Goal: Task Accomplishment & Management: Complete application form

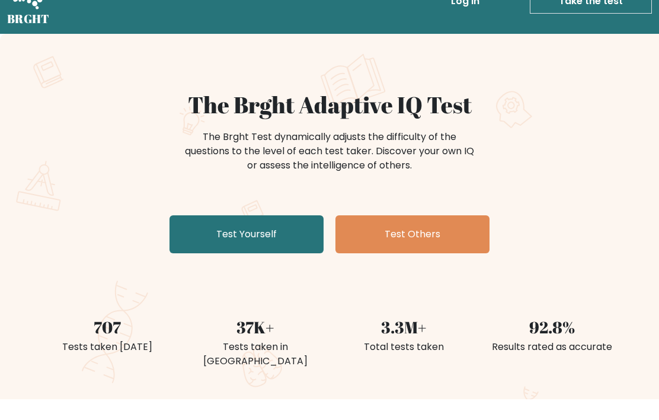
scroll to position [34, 0]
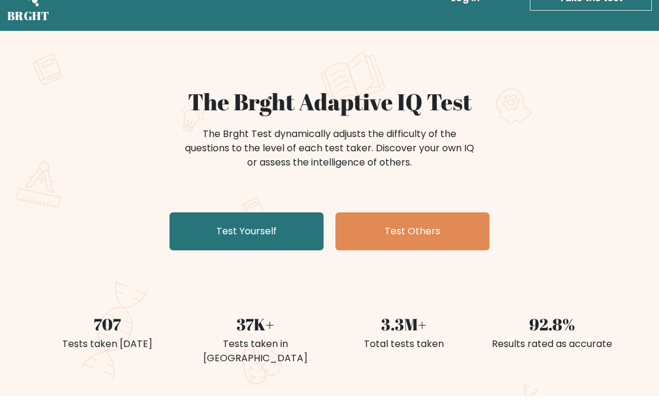
click at [201, 233] on link "Test Yourself" at bounding box center [247, 232] width 154 height 38
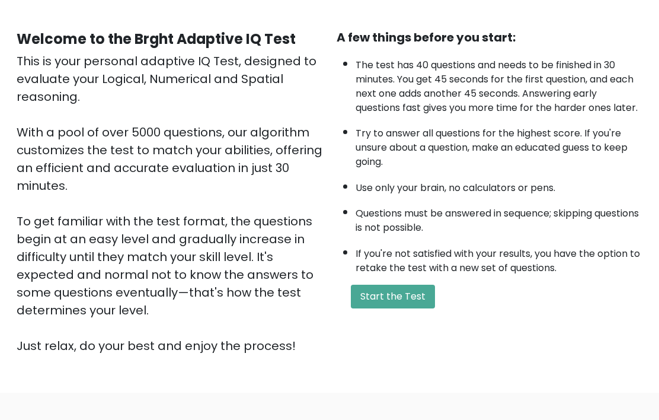
scroll to position [100, 0]
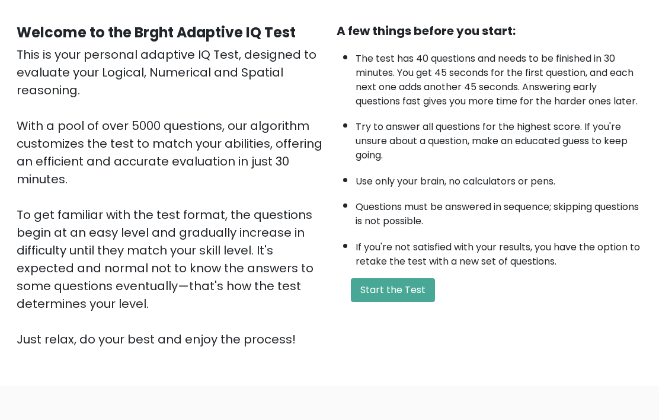
click at [418, 302] on button "Start the Test" at bounding box center [393, 291] width 84 height 24
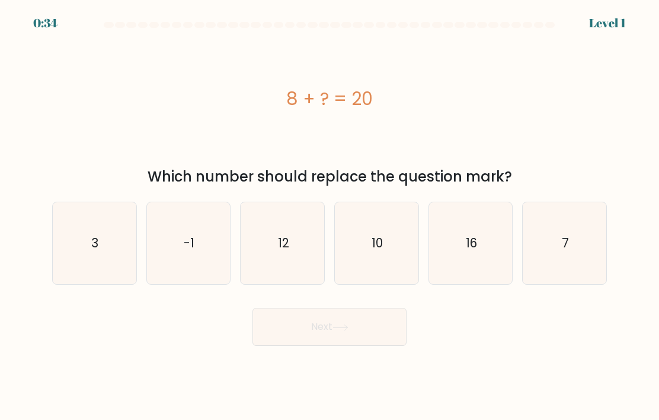
click at [281, 251] on text "12" at bounding box center [283, 242] width 11 height 17
click at [330, 216] on input "c. 12" at bounding box center [330, 213] width 1 height 6
radio input "true"
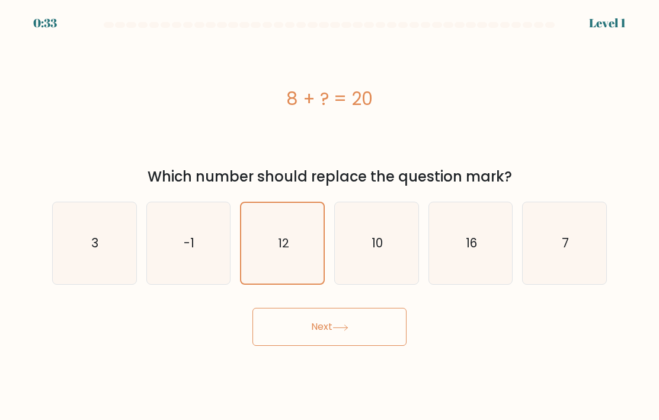
click at [367, 342] on button "Next" at bounding box center [330, 327] width 154 height 38
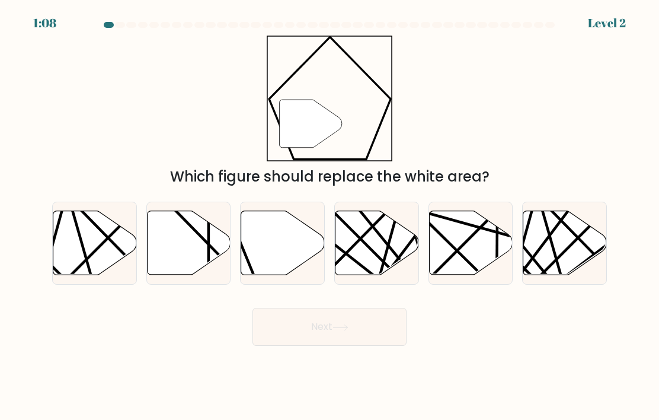
click at [468, 247] on icon at bounding box center [471, 243] width 84 height 64
click at [330, 216] on input "e." at bounding box center [330, 213] width 1 height 6
radio input "true"
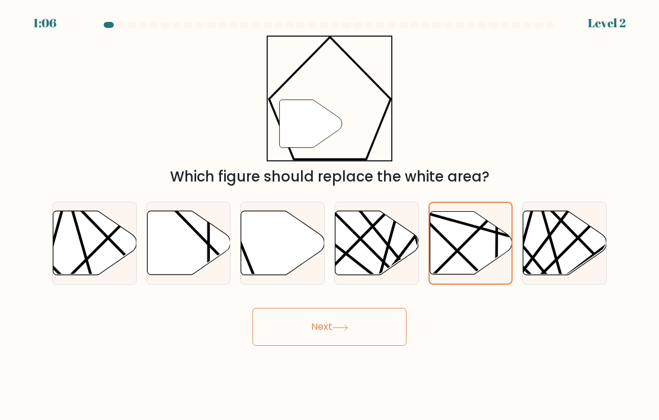
click at [291, 241] on icon at bounding box center [283, 243] width 84 height 64
click at [330, 216] on input "c." at bounding box center [330, 213] width 1 height 6
radio input "true"
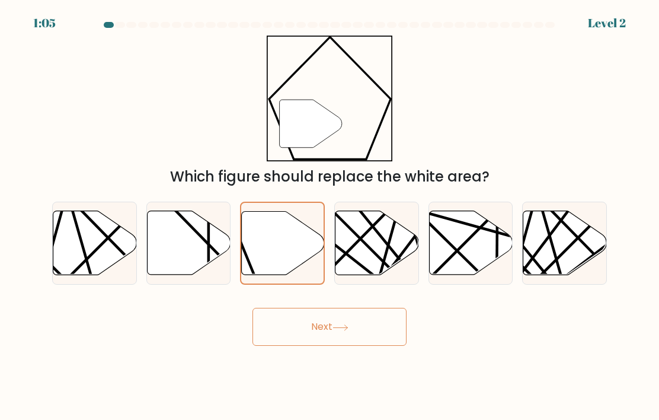
click at [194, 251] on icon at bounding box center [189, 243] width 84 height 64
click at [330, 216] on input "b." at bounding box center [330, 213] width 1 height 6
radio input "true"
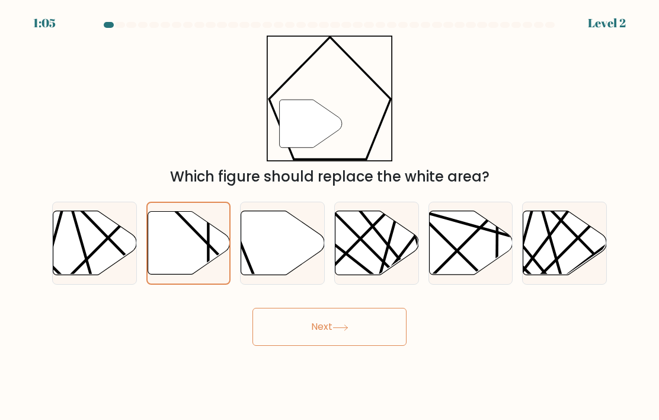
click at [338, 331] on icon at bounding box center [341, 327] width 16 height 7
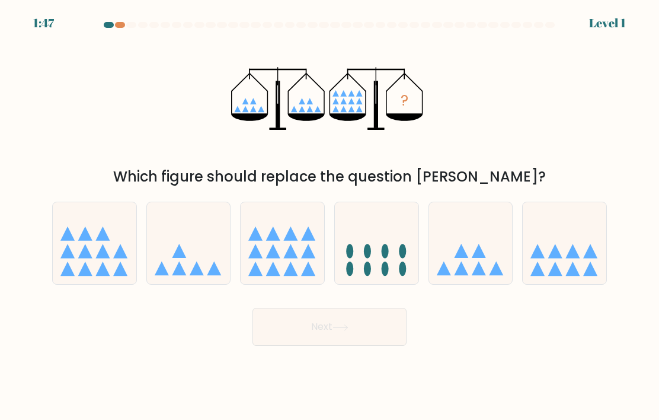
click at [364, 253] on icon at bounding box center [377, 243] width 84 height 69
click at [330, 216] on input "d." at bounding box center [330, 213] width 1 height 6
radio input "true"
click at [330, 346] on button "Next" at bounding box center [330, 327] width 154 height 38
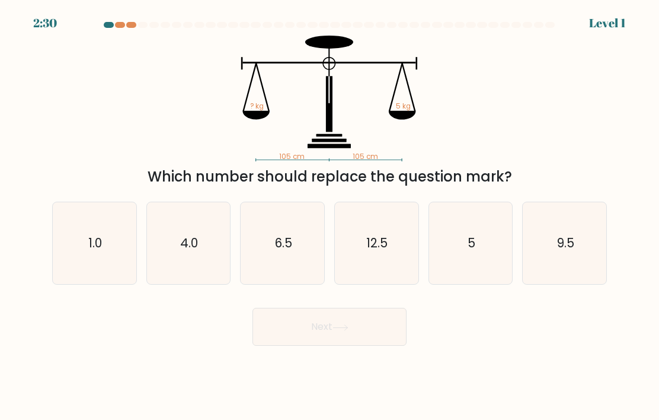
click at [375, 271] on icon "12.5" at bounding box center [376, 243] width 82 height 82
click at [330, 216] on input "d. 12.5" at bounding box center [330, 213] width 1 height 6
radio input "true"
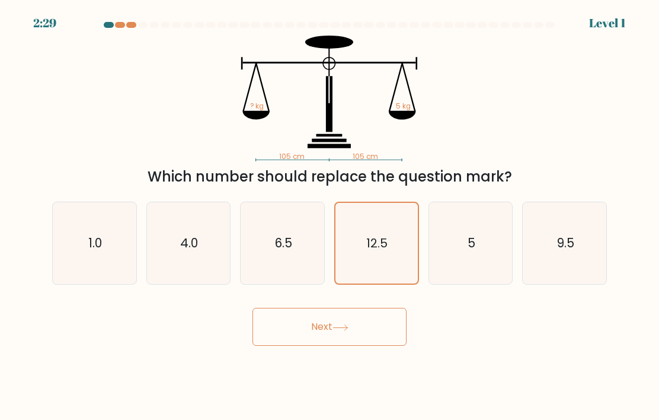
click at [347, 330] on icon at bounding box center [340, 326] width 14 height 5
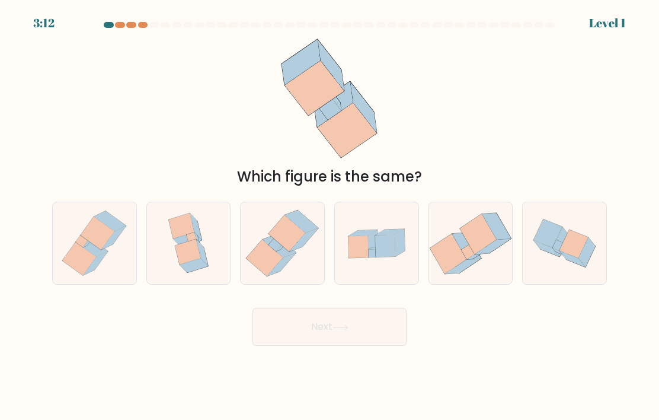
click at [401, 256] on icon at bounding box center [400, 242] width 10 height 27
click at [330, 216] on input "d." at bounding box center [330, 213] width 1 height 6
radio input "true"
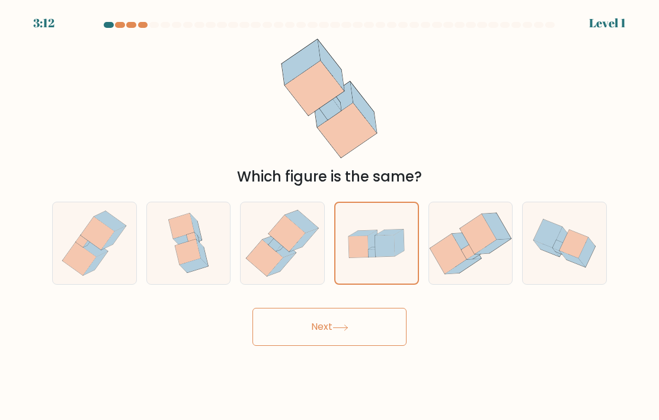
click at [350, 338] on button "Next" at bounding box center [330, 327] width 154 height 38
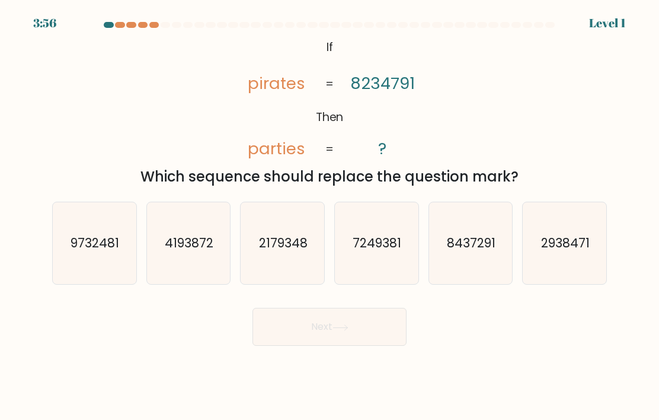
click at [385, 269] on icon "7249381" at bounding box center [376, 243] width 82 height 82
click at [330, 216] on input "d. 7249381" at bounding box center [330, 213] width 1 height 6
radio input "true"
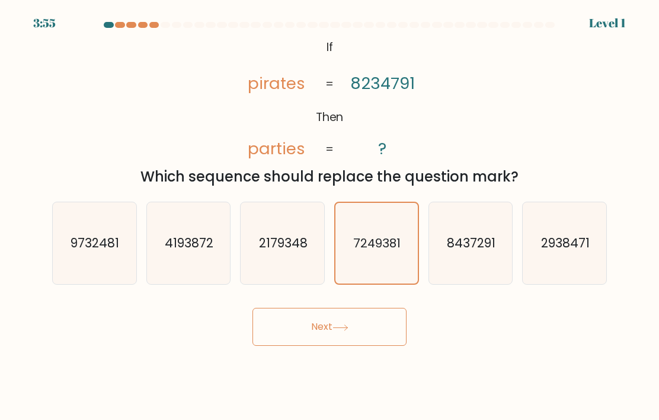
click at [331, 346] on button "Next" at bounding box center [330, 327] width 154 height 38
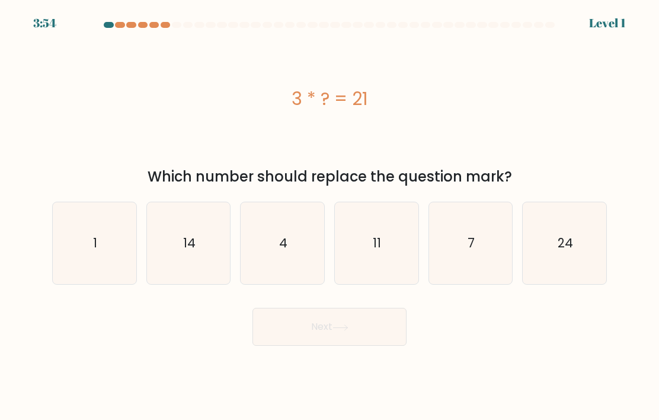
click at [405, 264] on icon "11" at bounding box center [376, 243] width 82 height 82
click at [330, 216] on input "d. 11" at bounding box center [330, 213] width 1 height 6
radio input "true"
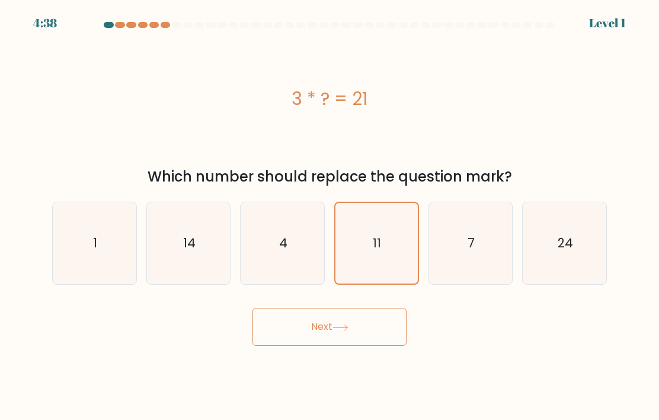
click at [368, 346] on button "Next" at bounding box center [330, 327] width 154 height 38
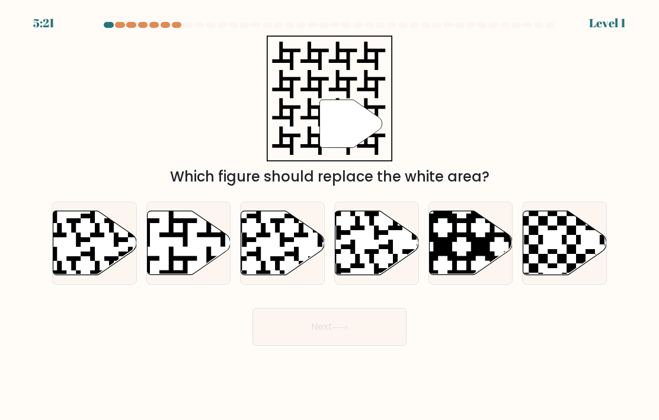
click at [469, 258] on icon at bounding box center [471, 243] width 84 height 64
click at [330, 216] on input "e." at bounding box center [330, 213] width 1 height 6
radio input "true"
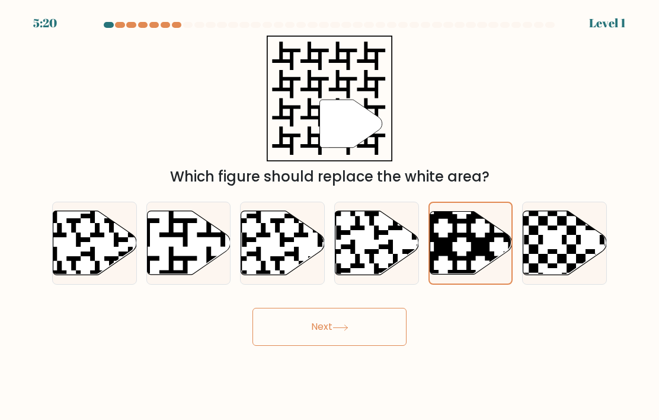
click at [382, 258] on icon at bounding box center [377, 243] width 84 height 64
click at [330, 216] on input "d." at bounding box center [330, 213] width 1 height 6
radio input "true"
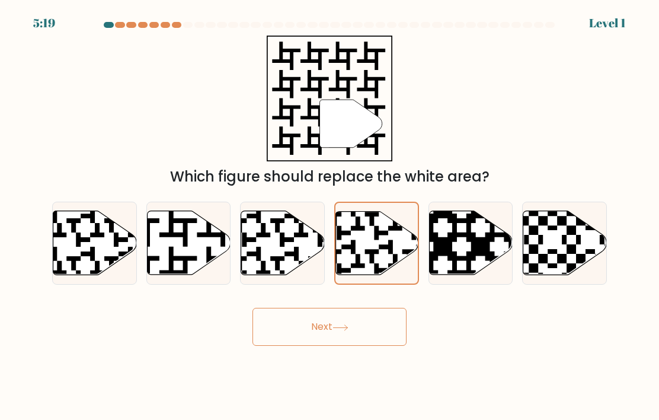
click at [360, 346] on button "Next" at bounding box center [330, 327] width 154 height 38
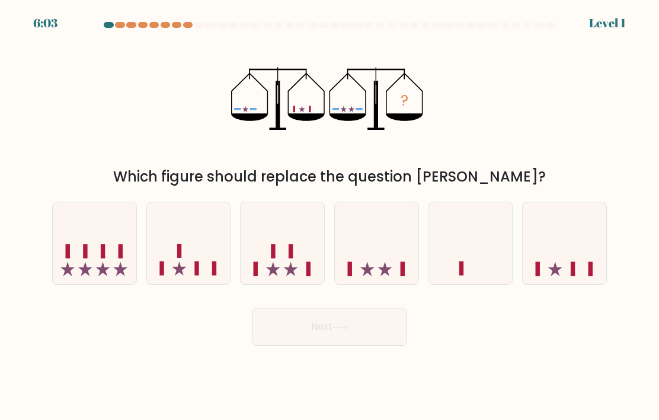
click at [382, 276] on icon at bounding box center [377, 243] width 84 height 69
click at [330, 216] on input "d." at bounding box center [330, 213] width 1 height 6
radio input "true"
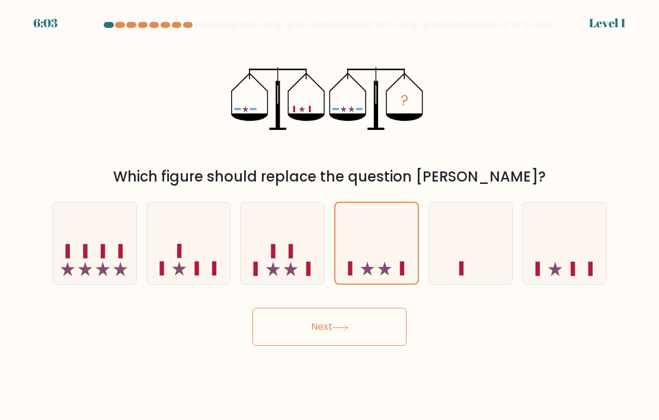
click at [358, 346] on button "Next" at bounding box center [330, 327] width 154 height 38
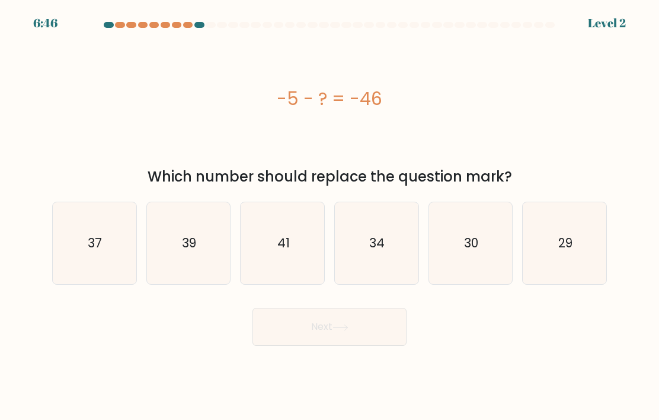
click at [384, 276] on icon "34" at bounding box center [376, 243] width 82 height 82
click at [330, 216] on input "d. 34" at bounding box center [330, 213] width 1 height 6
radio input "true"
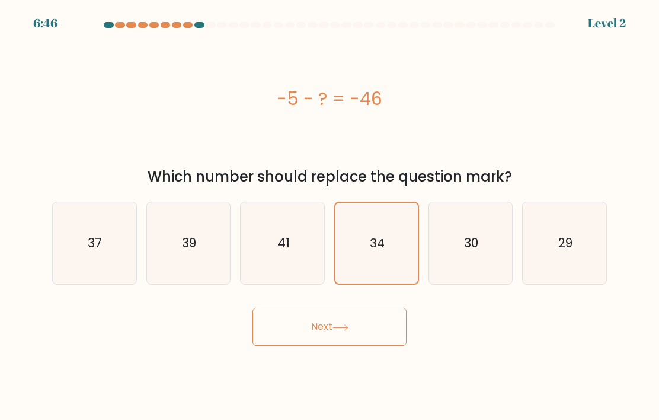
click at [345, 346] on button "Next" at bounding box center [330, 327] width 154 height 38
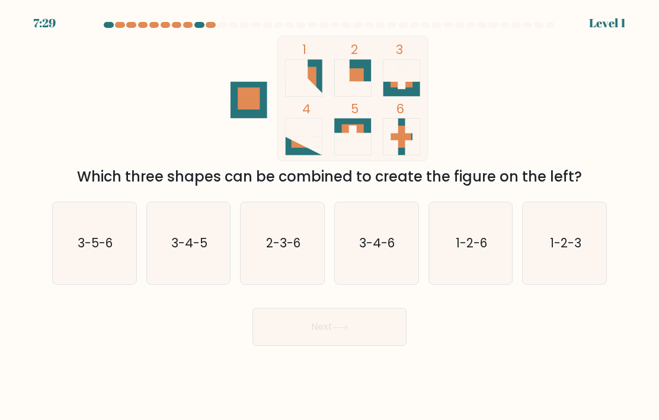
click at [397, 269] on icon "3-4-6" at bounding box center [376, 243] width 82 height 82
click at [330, 216] on input "d. 3-4-6" at bounding box center [330, 213] width 1 height 6
radio input "true"
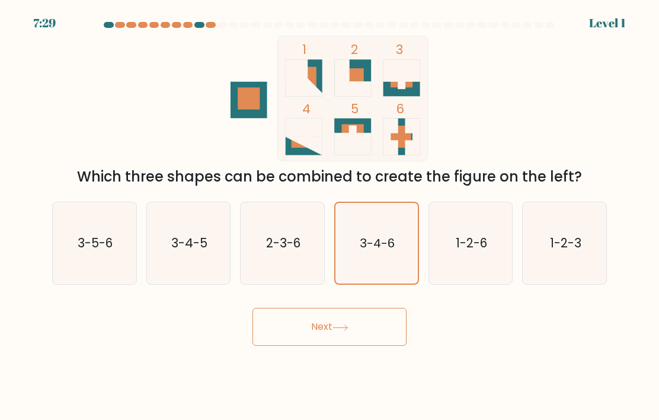
click at [357, 344] on button "Next" at bounding box center [330, 327] width 154 height 38
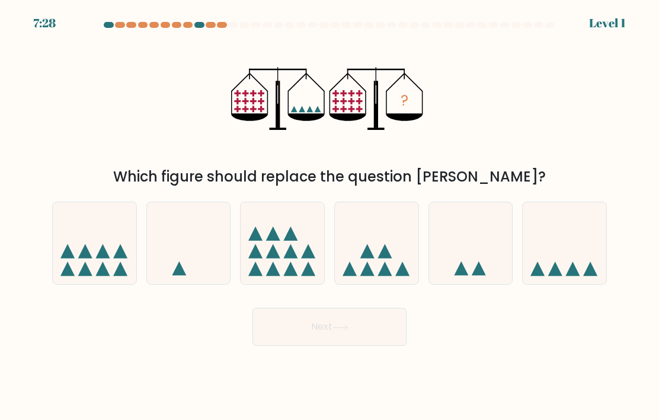
click at [391, 278] on icon at bounding box center [377, 243] width 84 height 69
click at [330, 216] on input "d." at bounding box center [330, 213] width 1 height 6
radio input "true"
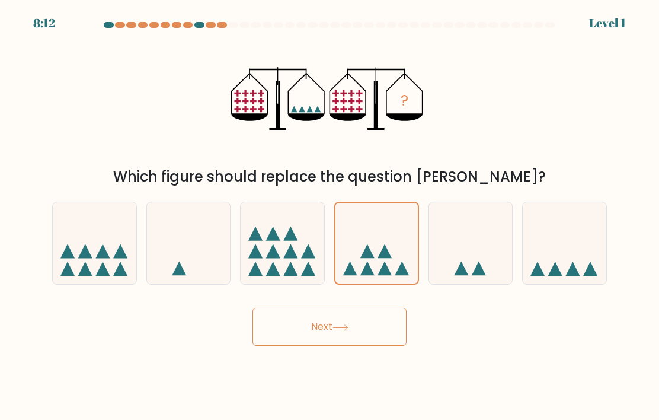
click at [366, 346] on button "Next" at bounding box center [330, 327] width 154 height 38
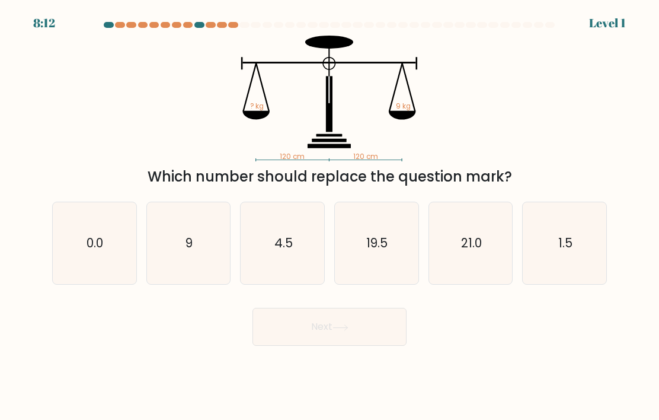
click at [364, 336] on button "Next" at bounding box center [330, 327] width 154 height 38
click at [401, 260] on icon "19.5" at bounding box center [376, 243] width 82 height 82
click at [330, 216] on input "d. 19.5" at bounding box center [330, 213] width 1 height 6
radio input "true"
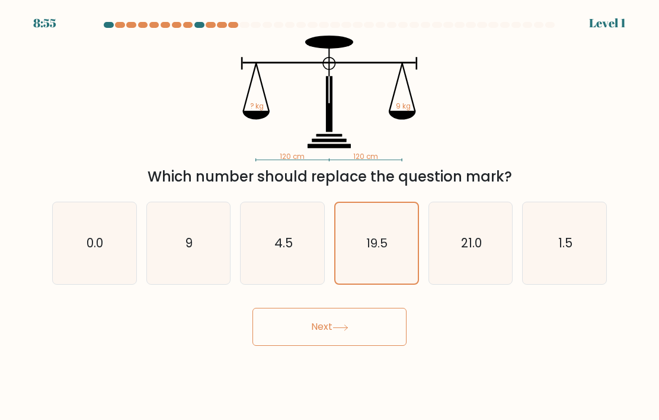
click at [341, 346] on button "Next" at bounding box center [330, 327] width 154 height 38
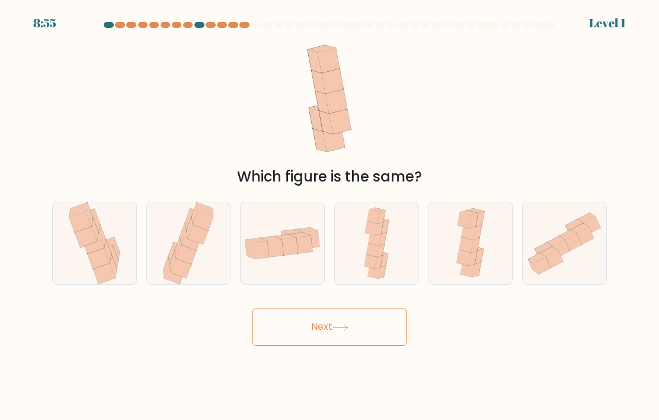
click at [343, 331] on icon at bounding box center [341, 327] width 16 height 7
click at [393, 267] on icon at bounding box center [376, 243] width 33 height 82
click at [330, 216] on input "d." at bounding box center [330, 213] width 1 height 6
radio input "true"
click at [328, 346] on button "Next" at bounding box center [330, 327] width 154 height 38
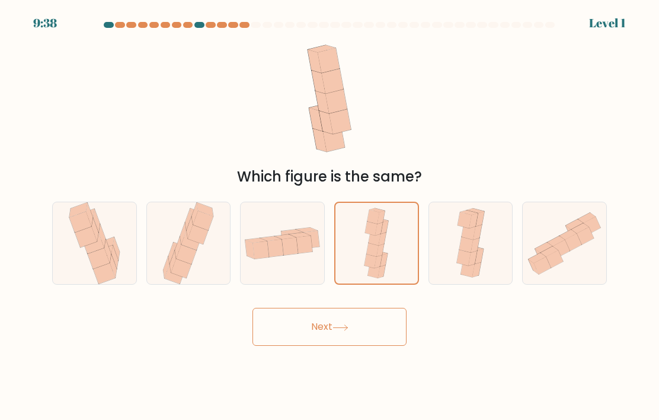
click at [328, 346] on button "Next" at bounding box center [330, 327] width 154 height 38
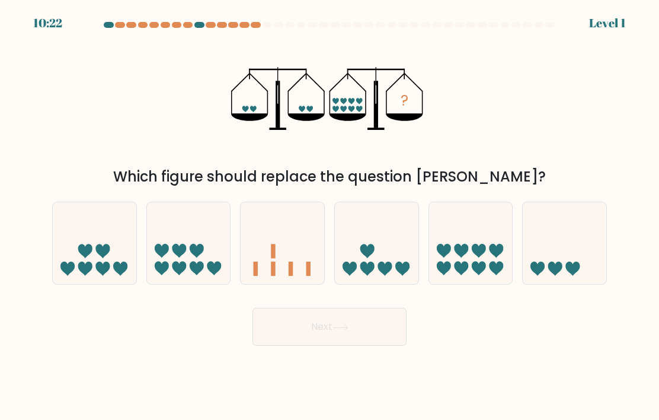
click at [396, 274] on icon at bounding box center [377, 243] width 84 height 69
click at [330, 216] on input "d." at bounding box center [330, 213] width 1 height 6
radio input "true"
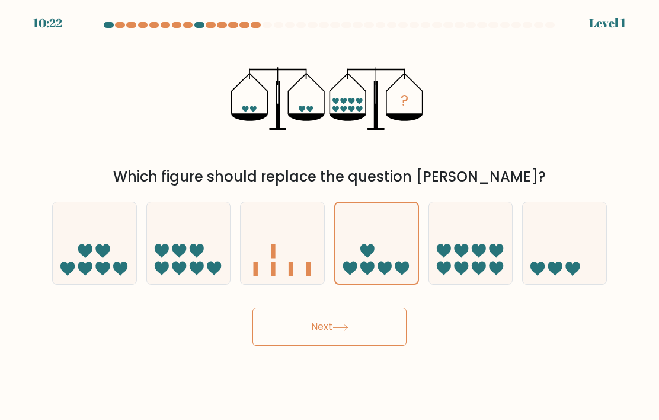
click at [355, 343] on button "Next" at bounding box center [330, 327] width 154 height 38
click at [355, 342] on button "Next" at bounding box center [330, 327] width 154 height 38
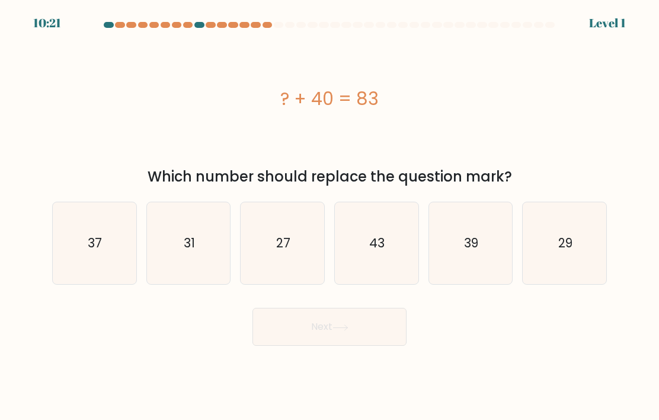
click at [396, 284] on icon "43" at bounding box center [376, 243] width 82 height 82
click at [330, 216] on input "d. 43" at bounding box center [330, 213] width 1 height 6
radio input "true"
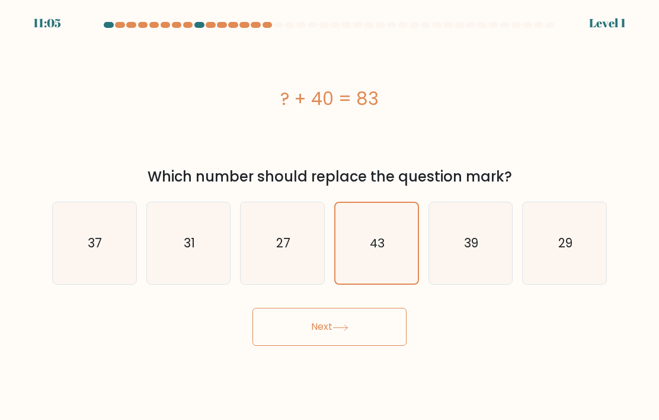
click at [358, 346] on button "Next" at bounding box center [330, 327] width 154 height 38
click at [357, 346] on button "Next" at bounding box center [330, 327] width 154 height 38
click at [365, 346] on button "Next" at bounding box center [330, 327] width 154 height 38
click at [397, 270] on icon "43" at bounding box center [376, 243] width 81 height 81
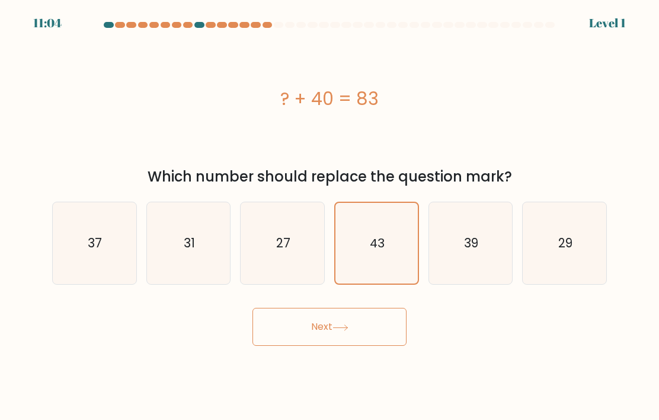
click at [330, 216] on input "d. 43" at bounding box center [330, 213] width 1 height 6
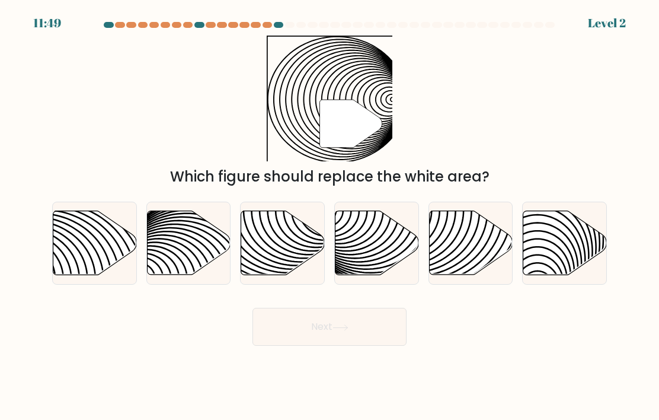
click at [382, 279] on icon at bounding box center [403, 211] width 168 height 168
click at [330, 216] on input "d." at bounding box center [330, 213] width 1 height 6
radio input "true"
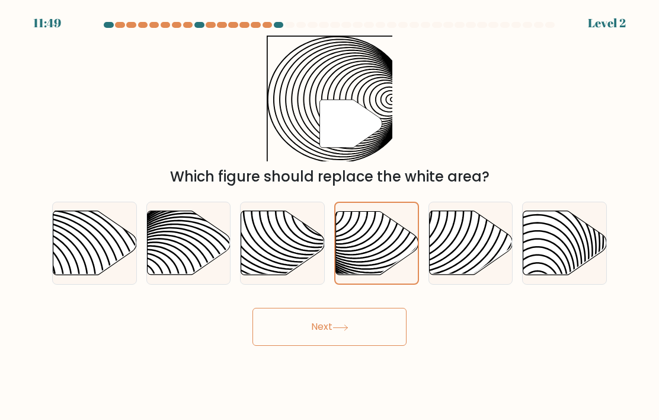
click at [372, 346] on button "Next" at bounding box center [330, 327] width 154 height 38
click at [371, 346] on button "Next" at bounding box center [330, 327] width 154 height 38
click at [379, 346] on button "Next" at bounding box center [330, 327] width 154 height 38
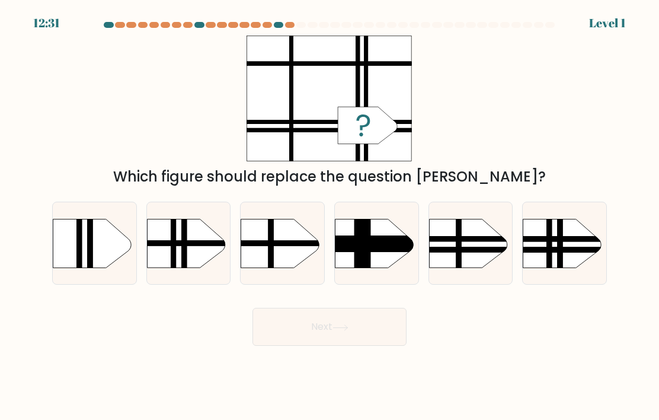
click at [407, 270] on rect at bounding box center [323, 207] width 217 height 165
click at [330, 216] on input "d." at bounding box center [330, 213] width 1 height 6
radio input "true"
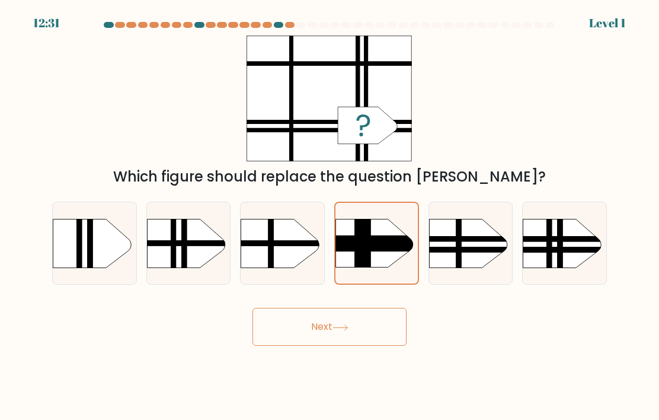
click at [375, 342] on button "Next" at bounding box center [330, 327] width 154 height 38
click at [375, 341] on button "Next" at bounding box center [330, 327] width 154 height 38
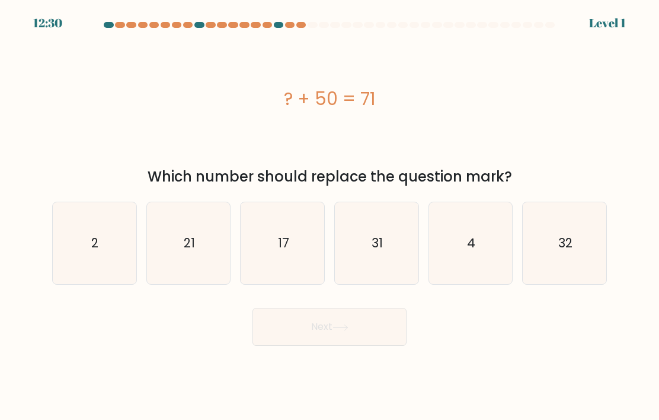
click at [381, 346] on button "Next" at bounding box center [330, 327] width 154 height 38
click at [392, 281] on icon "31" at bounding box center [376, 243] width 82 height 82
click at [330, 216] on input "d. 31" at bounding box center [330, 213] width 1 height 6
radio input "true"
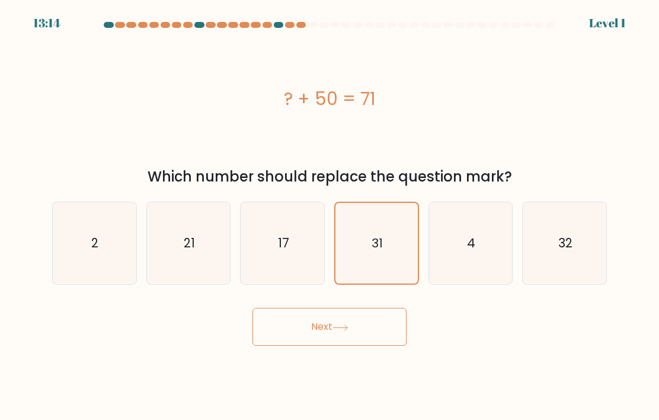
click at [386, 278] on icon "31" at bounding box center [376, 243] width 81 height 81
click at [330, 216] on input "d. 31" at bounding box center [330, 213] width 1 height 6
click at [369, 331] on button "Next" at bounding box center [330, 327] width 154 height 38
click at [381, 346] on button "Next" at bounding box center [330, 327] width 154 height 38
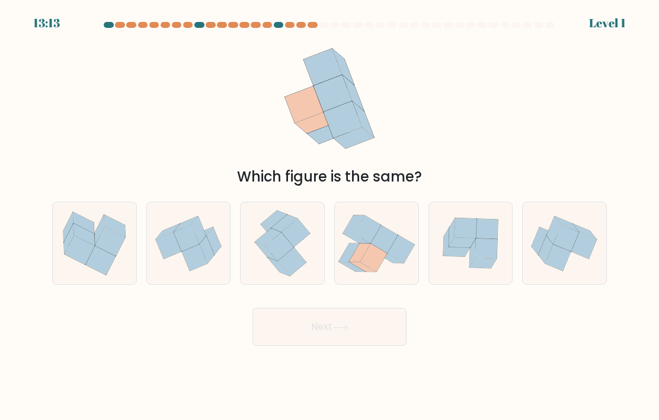
click at [381, 346] on button "Next" at bounding box center [330, 327] width 154 height 38
click at [385, 253] on icon at bounding box center [383, 239] width 27 height 28
click at [330, 216] on input "d." at bounding box center [330, 213] width 1 height 6
radio input "true"
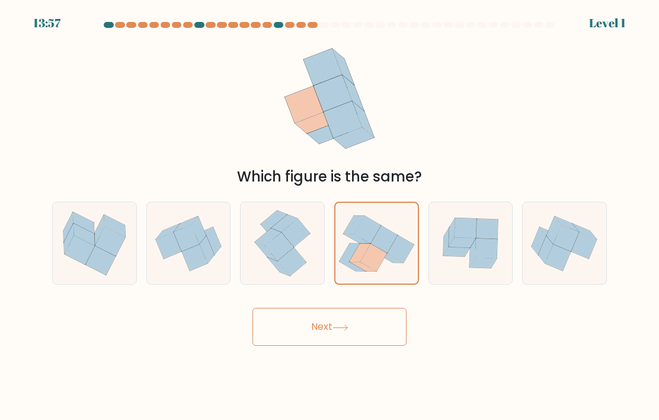
click at [376, 345] on button "Next" at bounding box center [330, 327] width 154 height 38
click at [376, 344] on button "Next" at bounding box center [330, 327] width 154 height 38
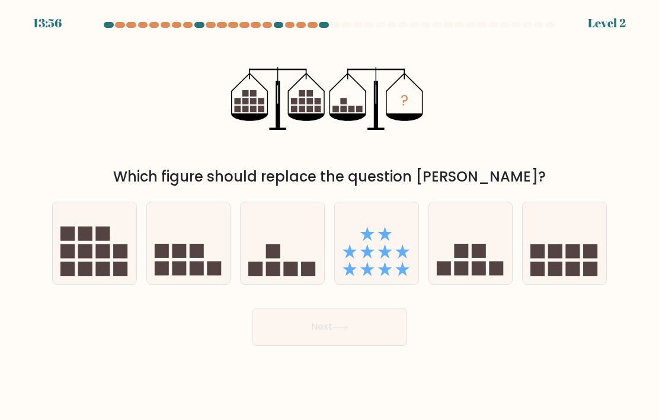
click at [385, 346] on button "Next" at bounding box center [330, 327] width 154 height 38
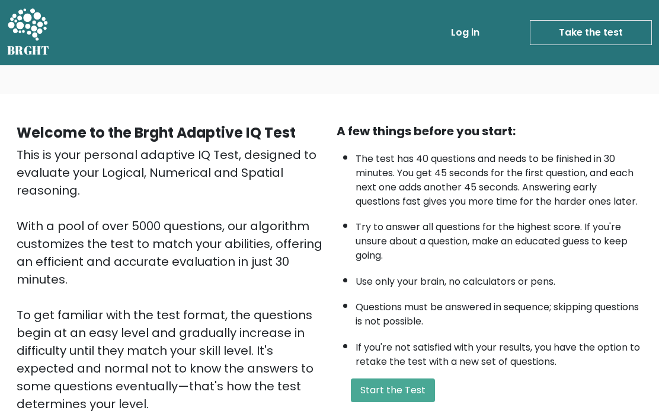
scroll to position [124, 0]
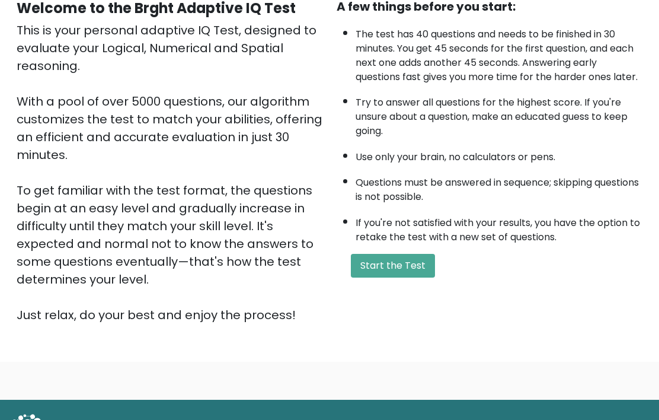
click at [410, 277] on button "Start the Test" at bounding box center [393, 266] width 84 height 24
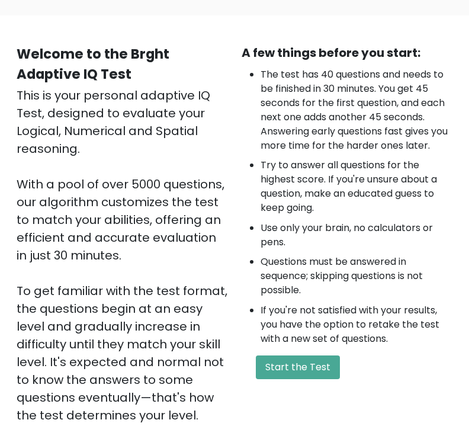
scroll to position [80, 0]
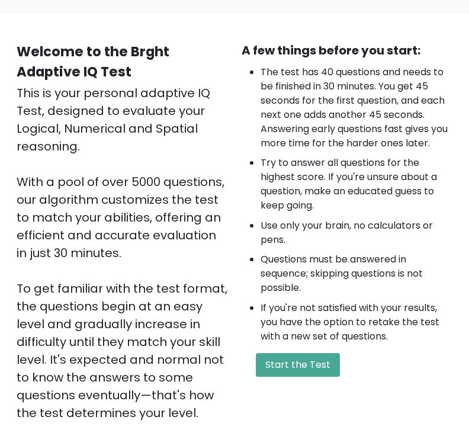
click at [306, 359] on button "Start the Test" at bounding box center [298, 366] width 84 height 24
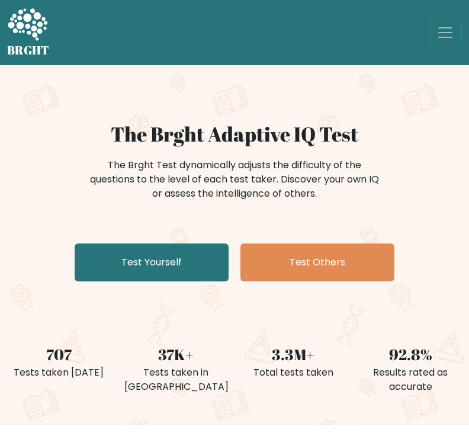
click at [188, 264] on link "Test Yourself" at bounding box center [152, 263] width 154 height 38
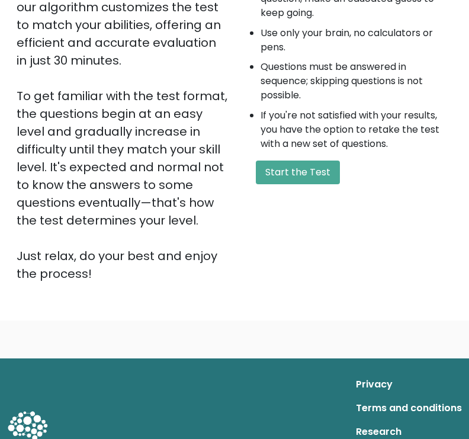
scroll to position [273, 0]
click at [315, 177] on button "Start the Test" at bounding box center [298, 173] width 84 height 24
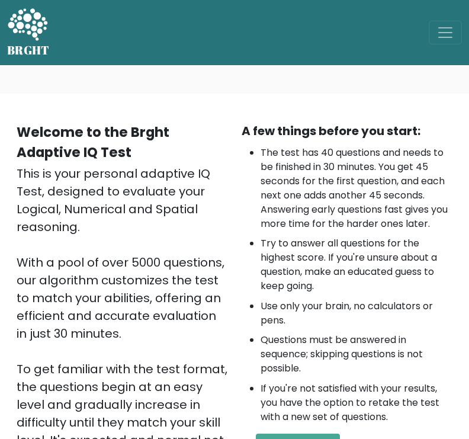
scroll to position [305, 0]
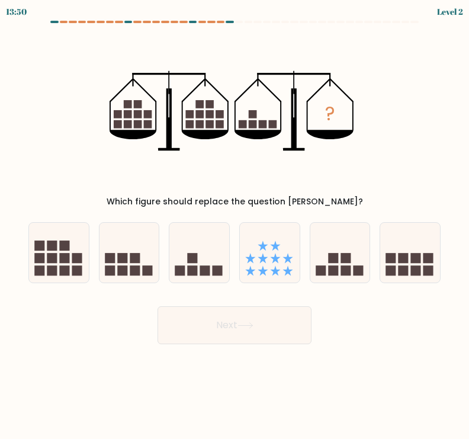
click at [357, 247] on icon at bounding box center [341, 252] width 60 height 49
click at [235, 226] on input "e." at bounding box center [235, 223] width 1 height 6
radio input "true"
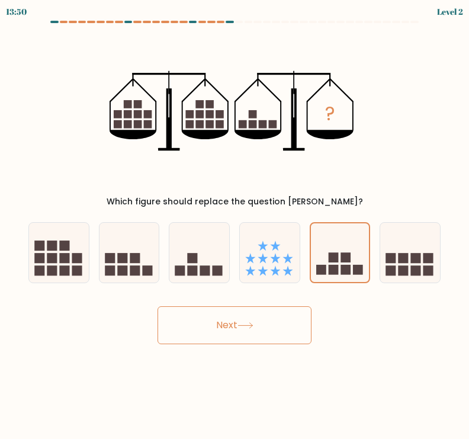
scroll to position [5, 0]
